Goal: Find specific page/section: Find specific page/section

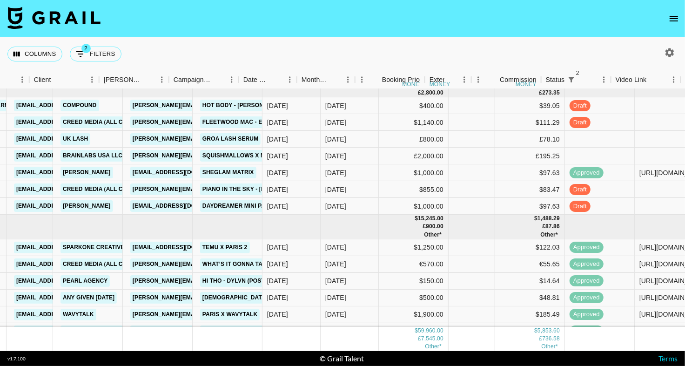
scroll to position [8, 317]
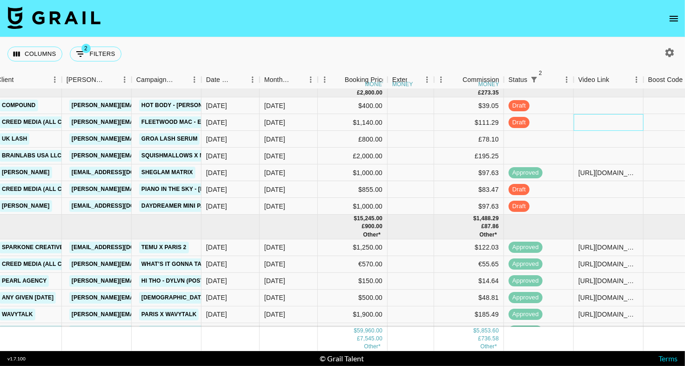
click at [589, 121] on div at bounding box center [609, 122] width 70 height 17
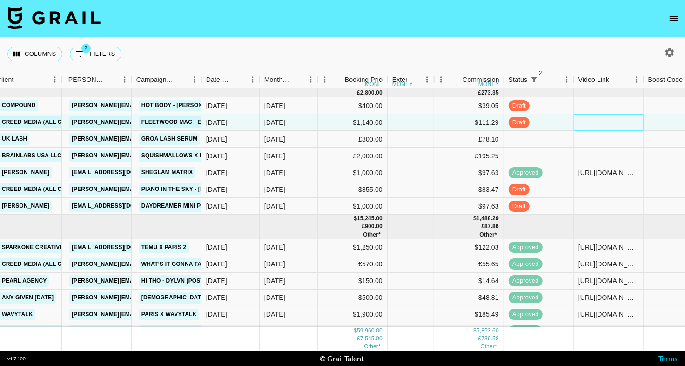
click at [589, 121] on div at bounding box center [609, 122] width 70 height 17
type input "[URL][DOMAIN_NAME]"
click at [624, 31] on nav at bounding box center [342, 18] width 685 height 37
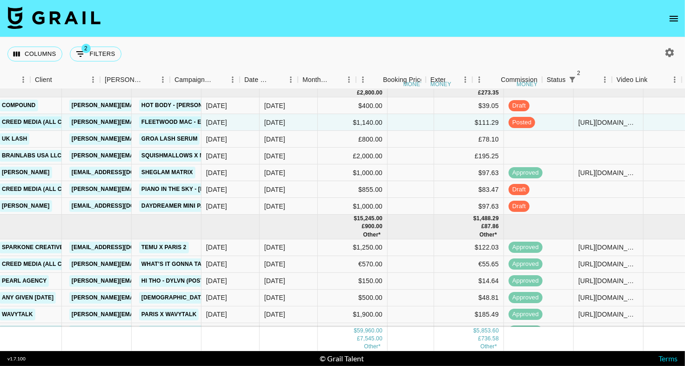
scroll to position [8, 3]
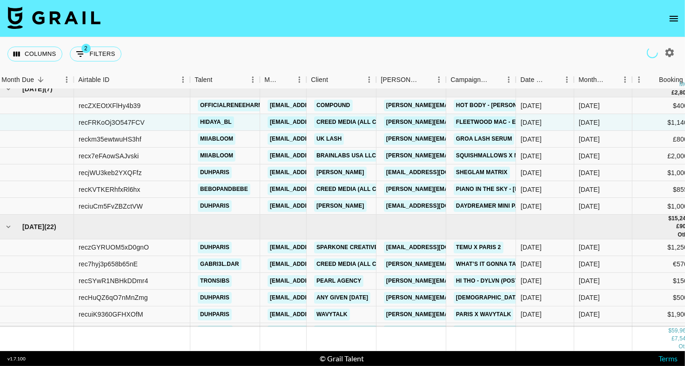
click at [678, 19] on icon "open drawer" at bounding box center [673, 18] width 11 height 11
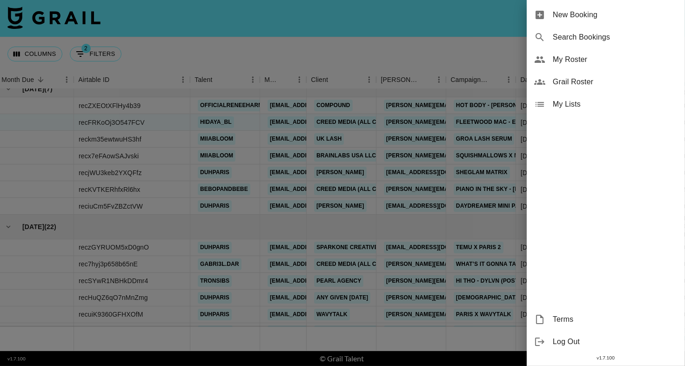
click at [605, 61] on span "My Roster" at bounding box center [615, 59] width 125 height 11
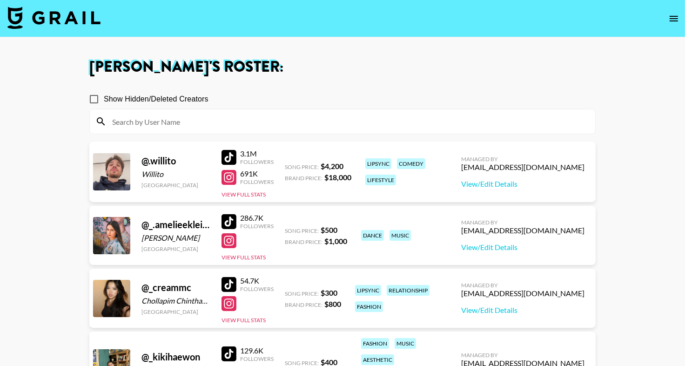
click at [393, 121] on input at bounding box center [348, 121] width 483 height 15
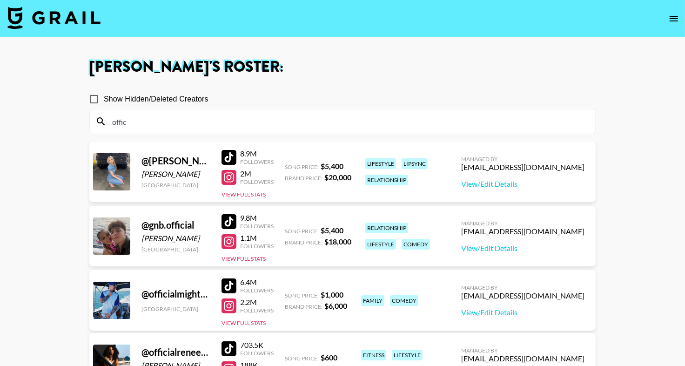
type input "offic"
click at [228, 343] on div at bounding box center [229, 348] width 15 height 15
